Goal: Task Accomplishment & Management: Manage account settings

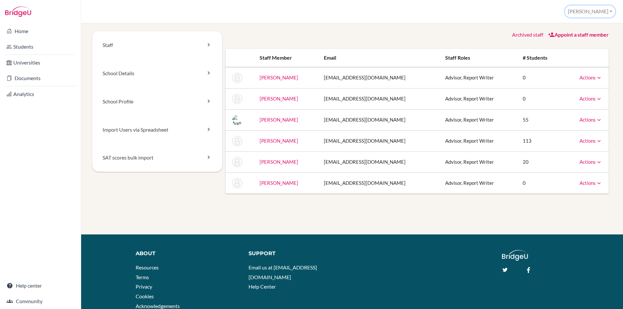
click at [608, 15] on button "Nikitha" at bounding box center [590, 12] width 50 height 12
click at [581, 52] on button "Log out" at bounding box center [588, 52] width 51 height 10
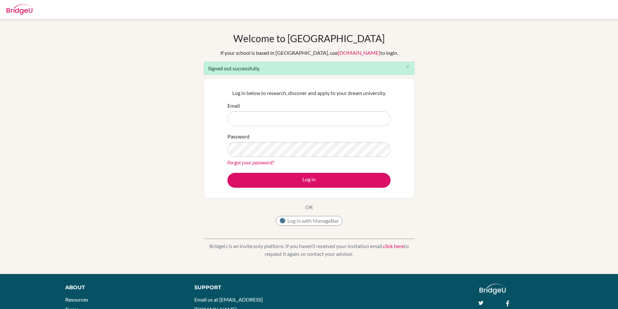
type input "[EMAIL_ADDRESS][DOMAIN_NAME]"
click at [389, 163] on div "Forgot your password?" at bounding box center [308, 163] width 163 height 8
click at [206, 148] on div "Log in below to research, discover and apply to your dream university. Email ni…" at bounding box center [309, 138] width 211 height 120
drag, startPoint x: 225, startPoint y: 148, endPoint x: 208, endPoint y: 148, distance: 17.5
click at [208, 148] on div "Log in below to research, discover and apply to your dream university. Email [E…" at bounding box center [309, 138] width 211 height 120
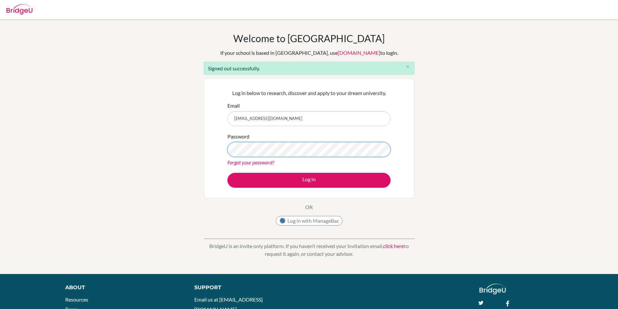
click at [150, 150] on div "Welcome to BridgeU If your school is based in China, use app.bridge-u.com.cn to…" at bounding box center [309, 146] width 618 height 229
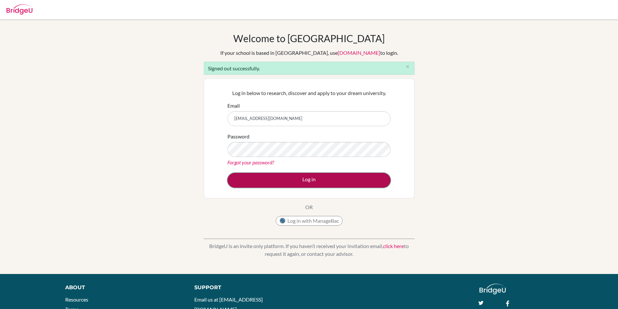
click at [240, 179] on button "Log in" at bounding box center [308, 180] width 163 height 15
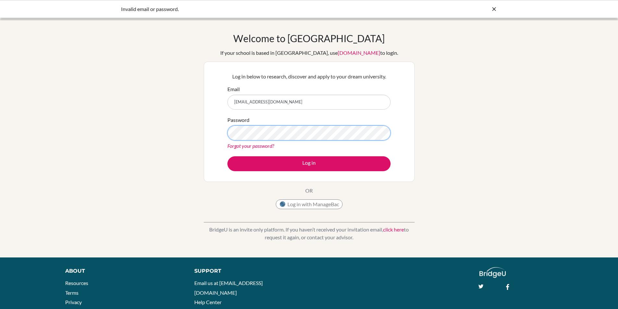
click at [184, 133] on div "Welcome to [GEOGRAPHIC_DATA] If your school is based in [GEOGRAPHIC_DATA], use …" at bounding box center [309, 138] width 618 height 212
click at [227, 156] on button "Log in" at bounding box center [308, 163] width 163 height 15
click at [164, 129] on div "Welcome to [GEOGRAPHIC_DATA] If your school is based in [GEOGRAPHIC_DATA], use …" at bounding box center [309, 138] width 618 height 212
click at [195, 131] on div "Welcome to BridgeU If your school is based in China, use app.bridge-u.com.cn to…" at bounding box center [309, 138] width 618 height 212
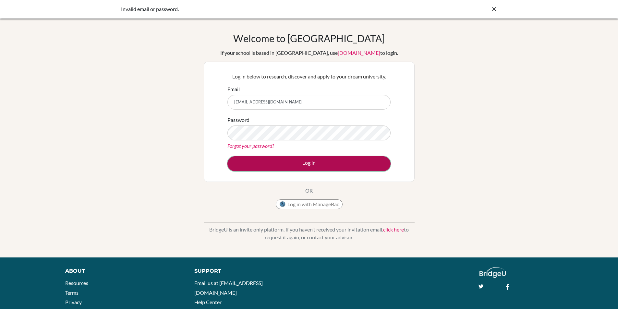
click at [244, 159] on button "Log in" at bounding box center [308, 163] width 163 height 15
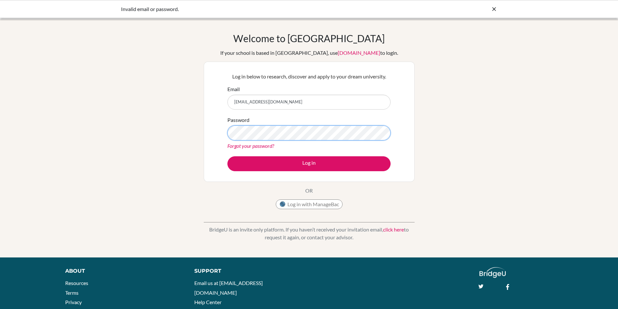
click at [208, 133] on div "Log in below to research, discover and apply to your dream university. Email ni…" at bounding box center [309, 122] width 211 height 120
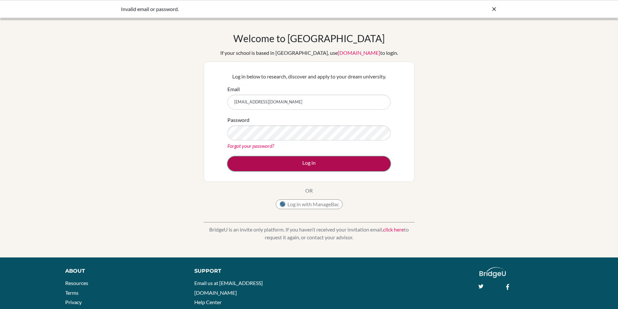
click at [232, 159] on button "Log in" at bounding box center [308, 163] width 163 height 15
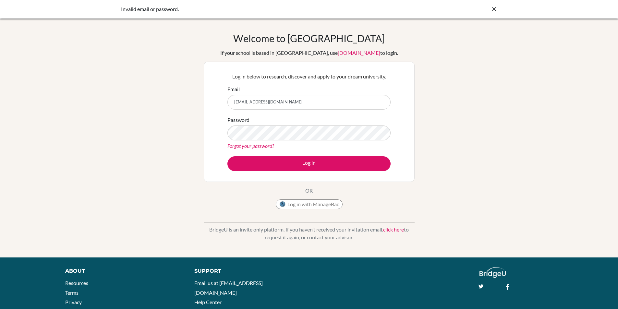
click at [253, 146] on link "Forgot your password?" at bounding box center [250, 146] width 47 height 6
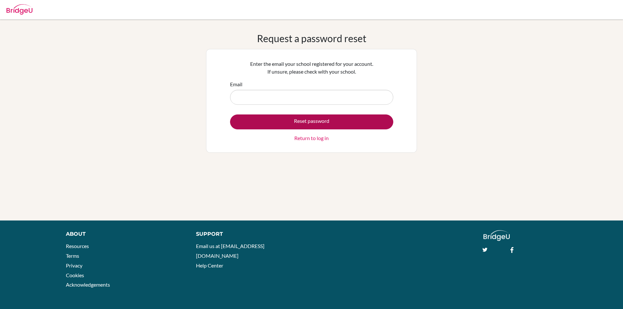
type input "[EMAIL_ADDRESS][DOMAIN_NAME]"
click at [293, 117] on button "Reset password" at bounding box center [311, 121] width 163 height 15
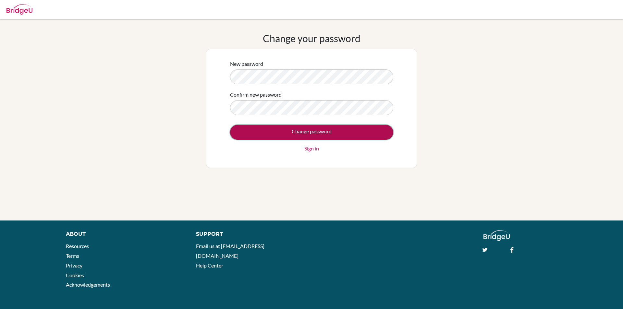
click at [257, 131] on input "Change password" at bounding box center [311, 132] width 163 height 15
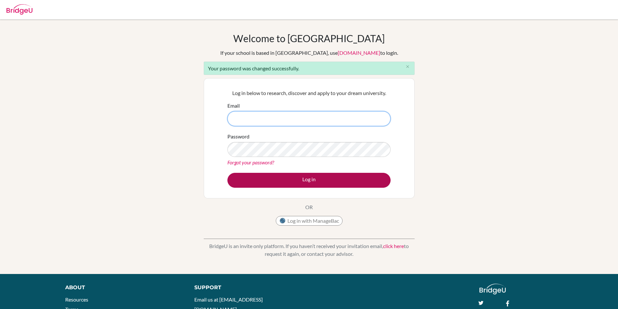
type input "[EMAIL_ADDRESS][DOMAIN_NAME]"
click at [263, 185] on button "Log in" at bounding box center [308, 180] width 163 height 15
